Goal: Navigation & Orientation: Understand site structure

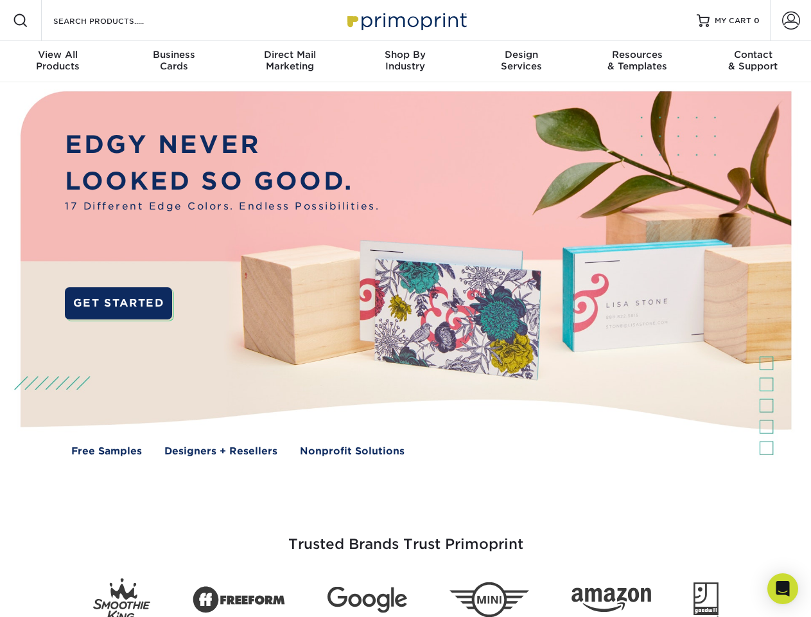
click at [405, 308] on img at bounding box center [405, 283] width 803 height 402
click at [21, 21] on span at bounding box center [20, 20] width 15 height 15
click at [791, 21] on span at bounding box center [791, 21] width 18 height 18
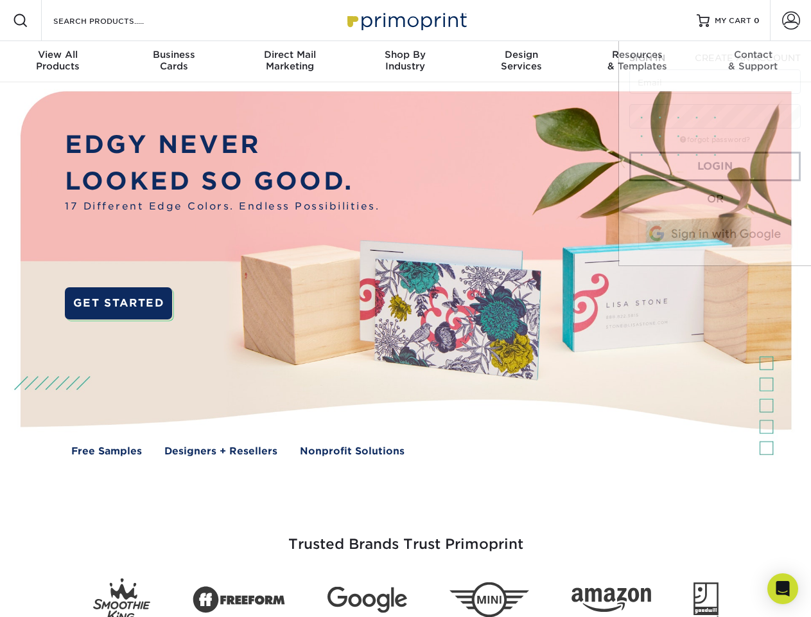
click at [58, 62] on div "View All Products" at bounding box center [58, 60] width 116 height 23
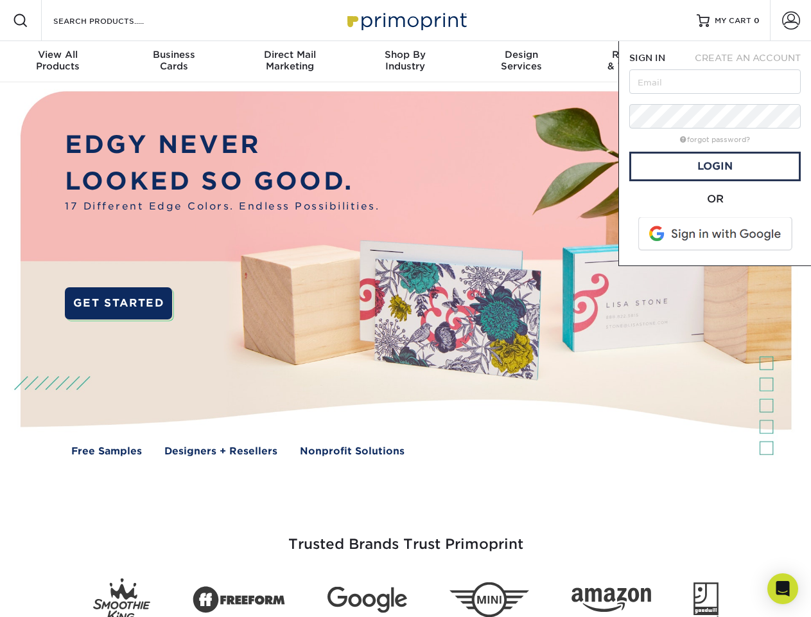
click at [173, 62] on div "Business Cards" at bounding box center [174, 60] width 116 height 23
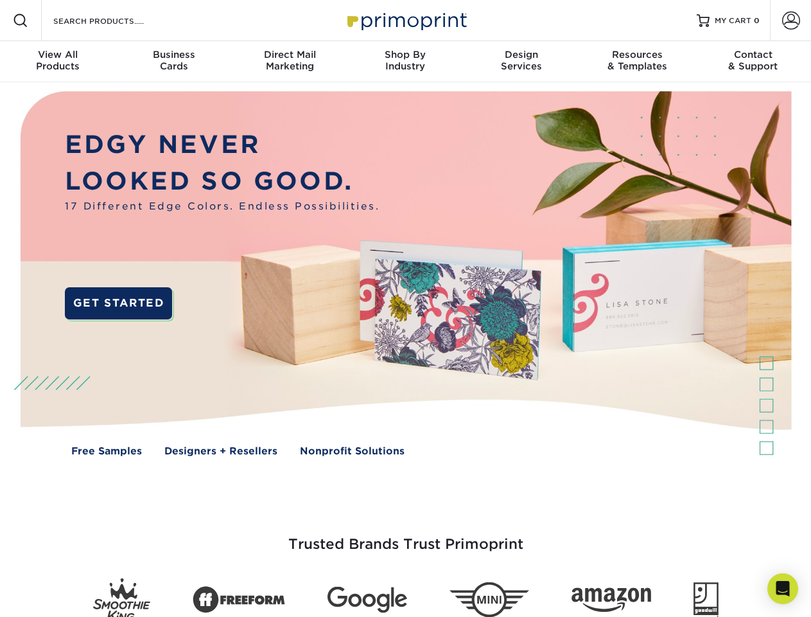
click at [290, 62] on div "Direct Mail Marketing" at bounding box center [290, 60] width 116 height 23
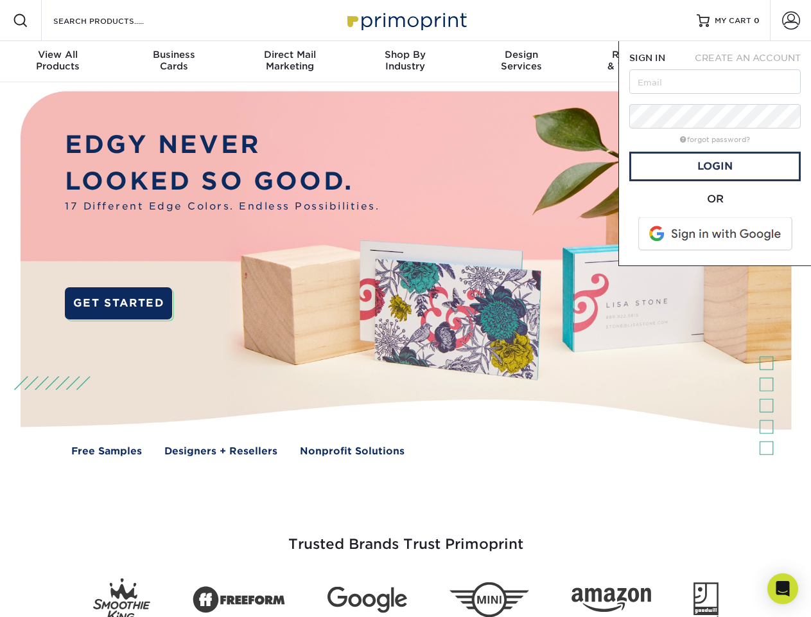
click at [405, 62] on div "Shop By Industry" at bounding box center [406, 60] width 116 height 23
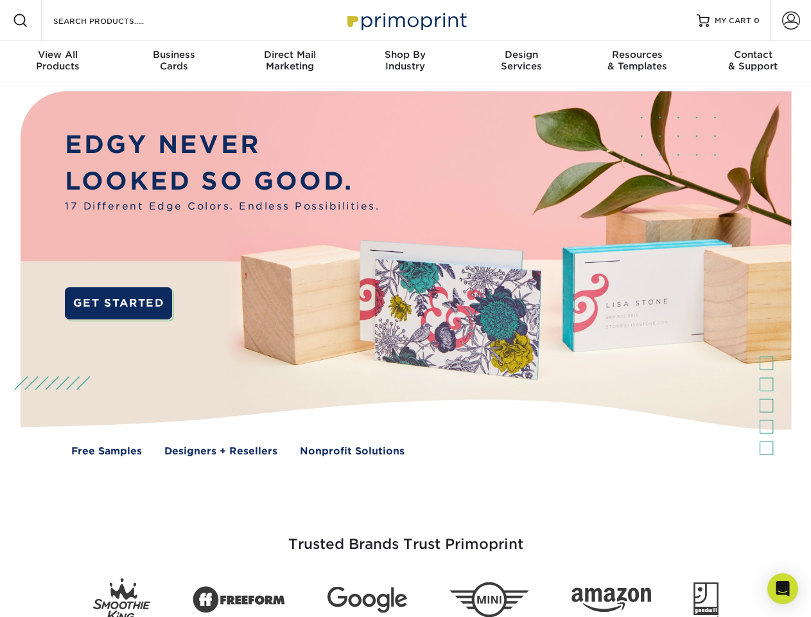
click at [522, 62] on div "Design Services" at bounding box center [522, 60] width 116 height 23
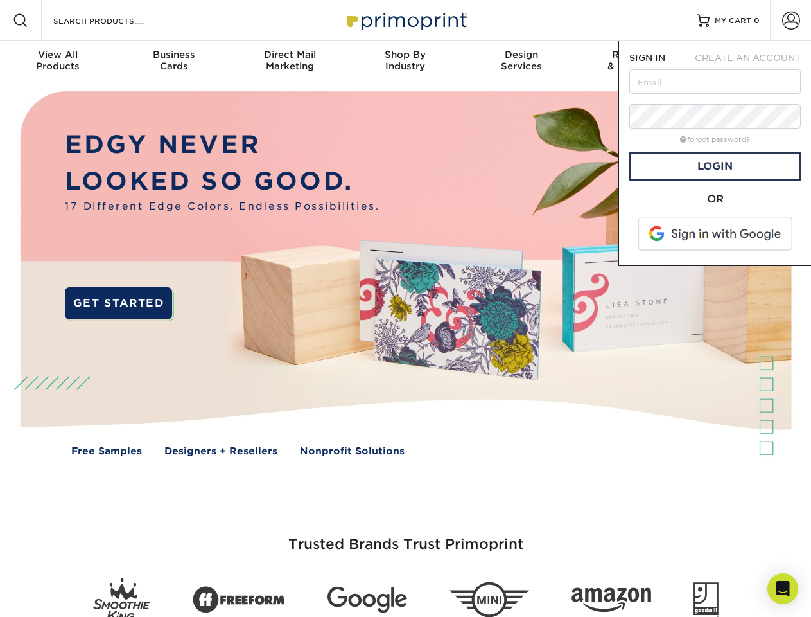
click at [637, 62] on span "SIGN IN" at bounding box center [648, 58] width 36 height 10
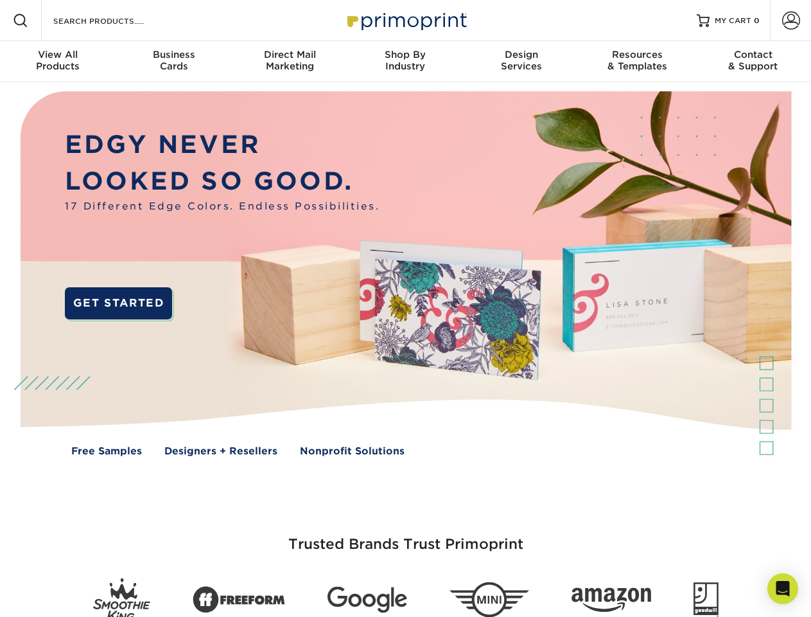
click at [754, 62] on div "Contact & Support" at bounding box center [754, 60] width 116 height 23
